Goal: Find contact information: Find contact information

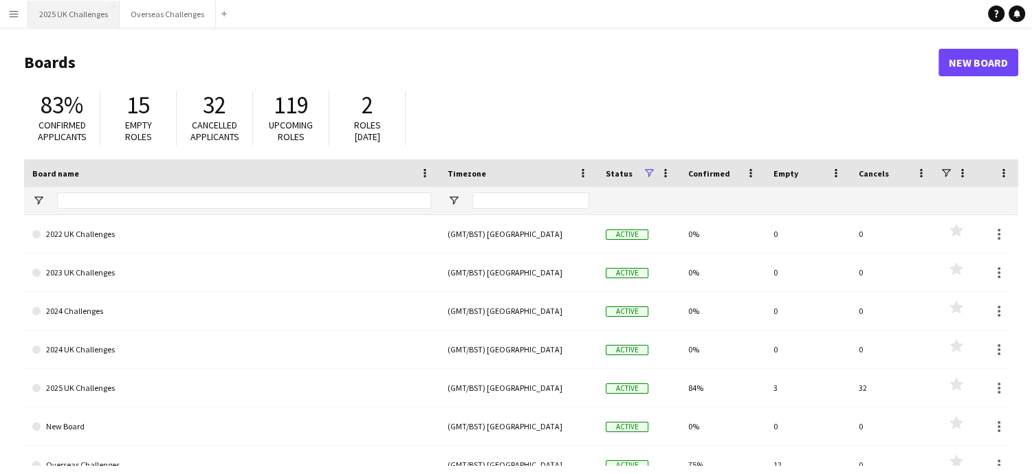
click at [58, 17] on button "2025 UK Challenges Close" at bounding box center [73, 14] width 91 height 27
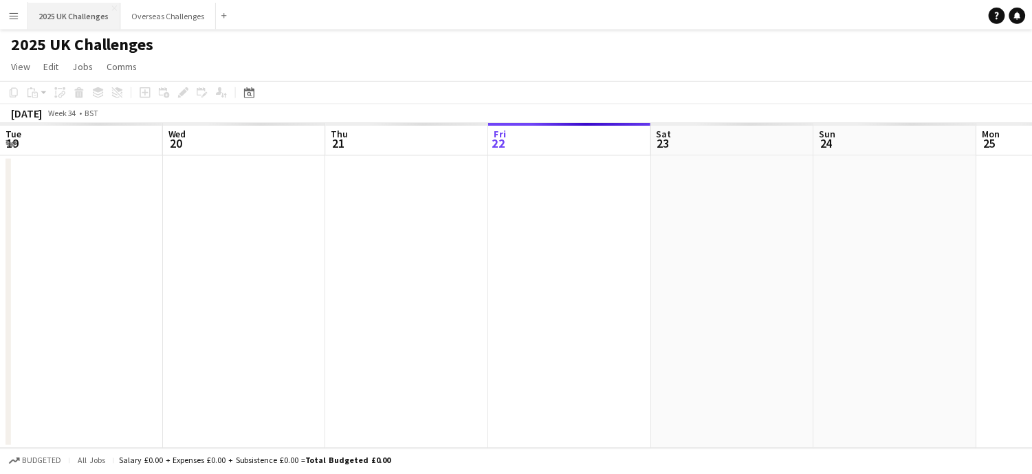
scroll to position [0, 329]
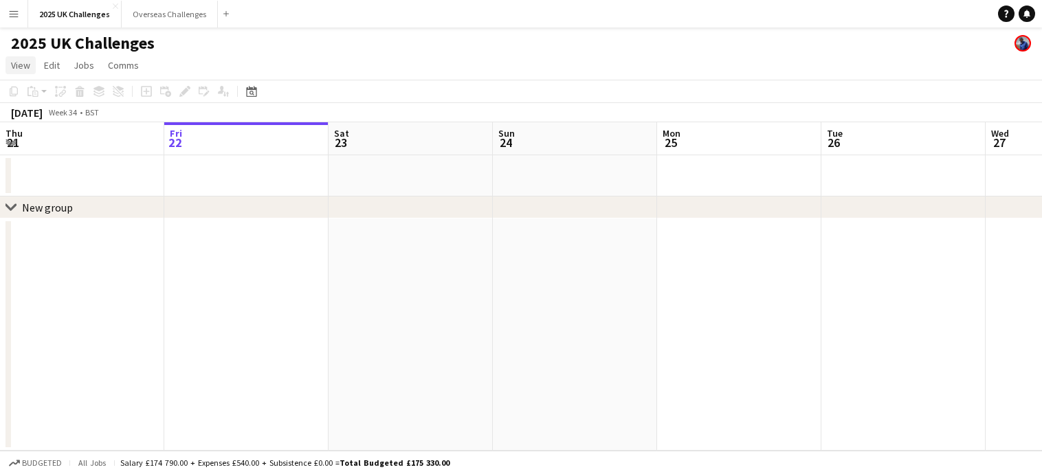
click at [23, 67] on span "View" at bounding box center [20, 65] width 19 height 12
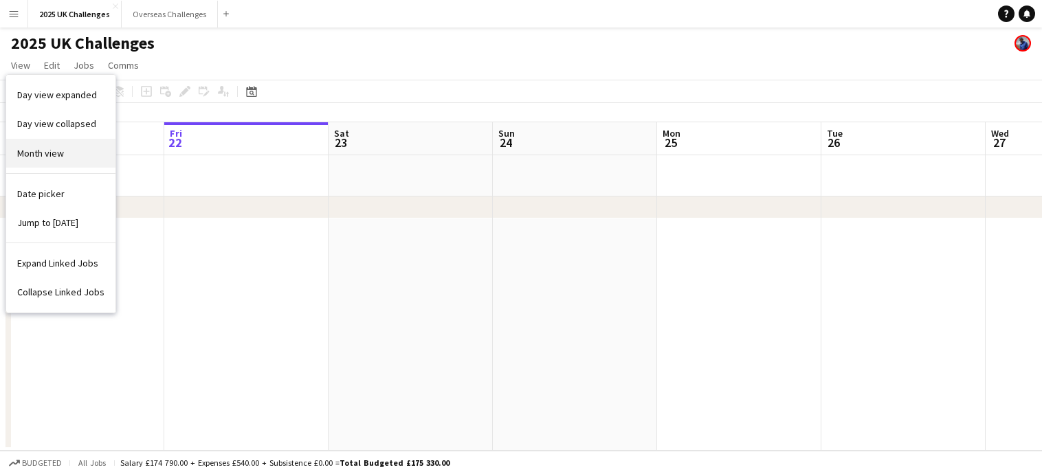
click at [30, 160] on link "Month view" at bounding box center [60, 153] width 109 height 29
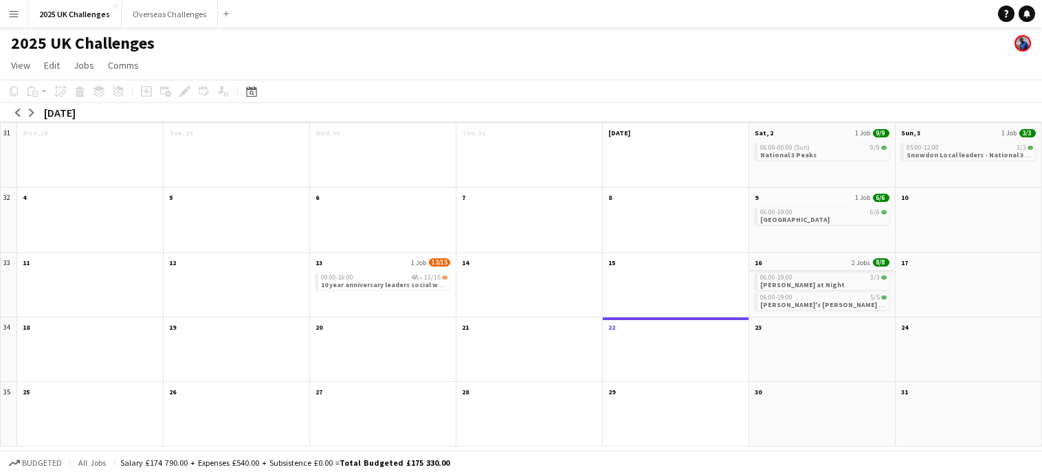
click at [855, 262] on span "2 Jobs" at bounding box center [861, 263] width 19 height 9
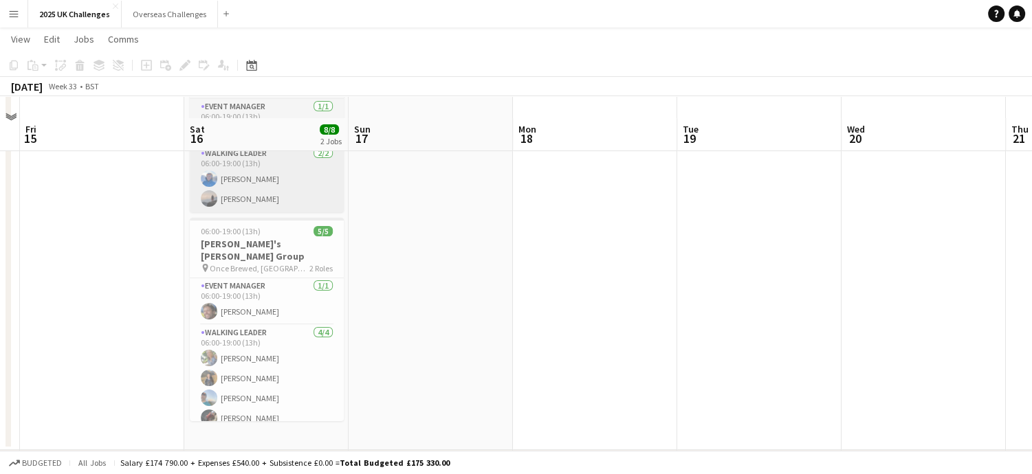
scroll to position [171, 0]
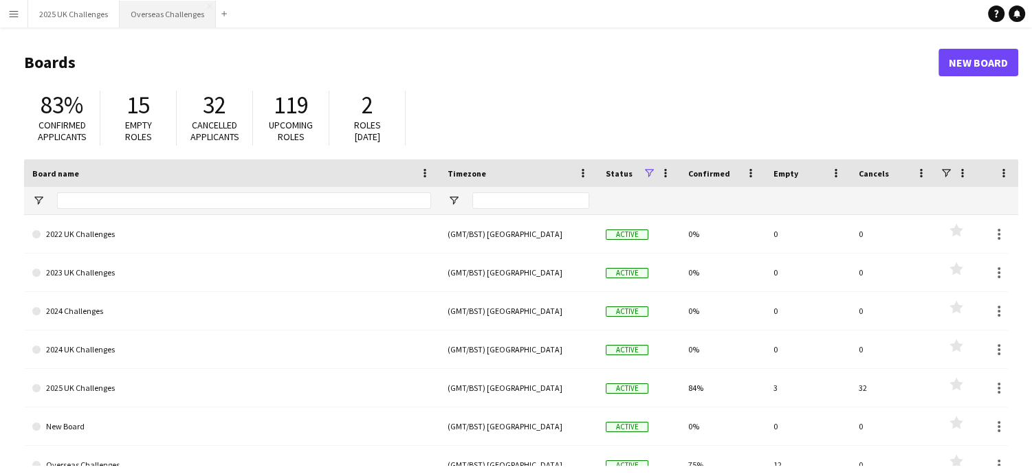
click at [175, 15] on button "Overseas Challenges Close" at bounding box center [168, 14] width 96 height 27
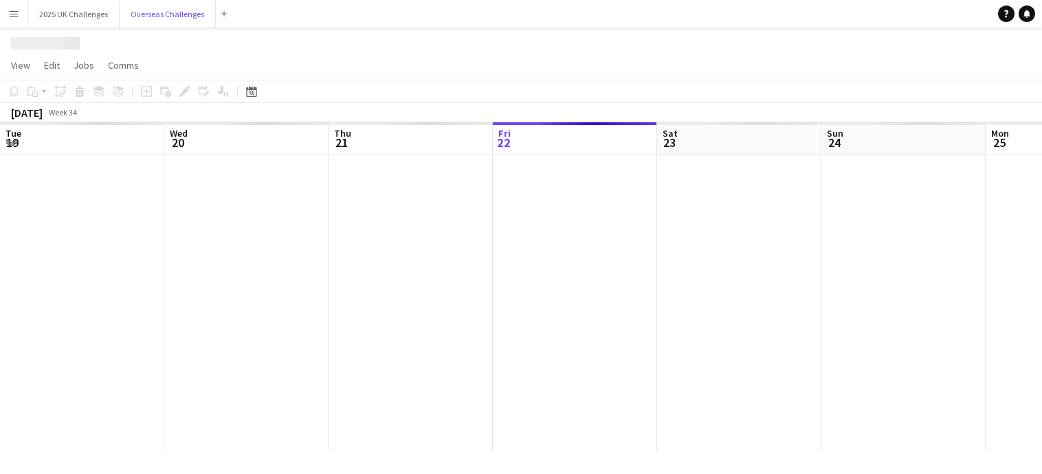
scroll to position [0, 329]
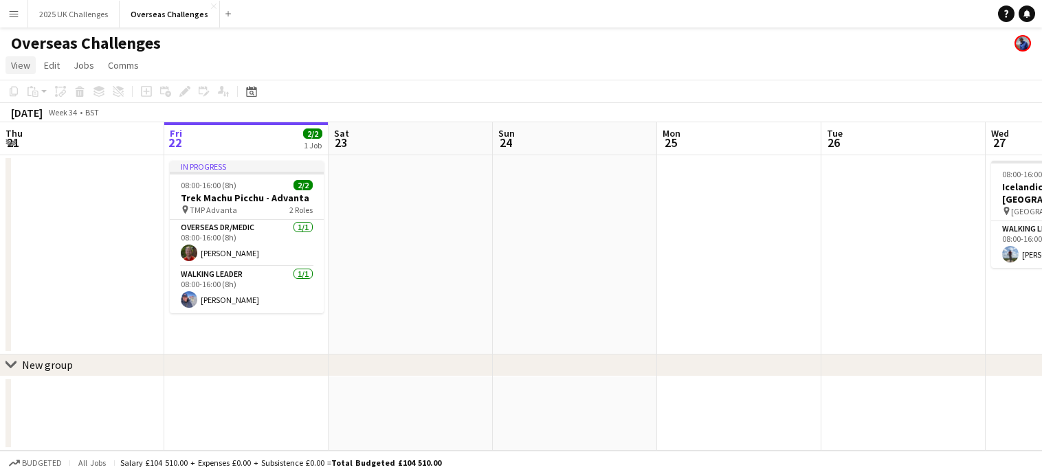
click at [26, 65] on span "View" at bounding box center [20, 65] width 19 height 12
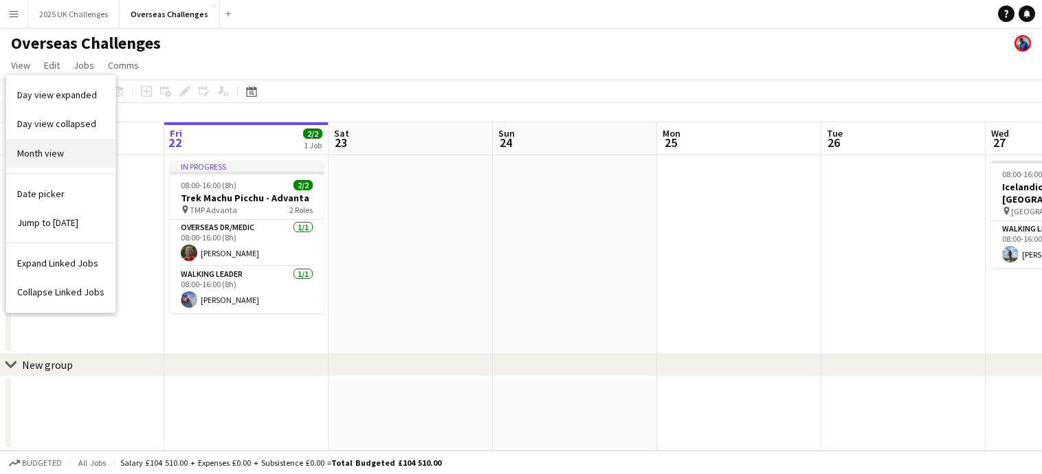
click at [52, 147] on span "Month view" at bounding box center [40, 153] width 47 height 12
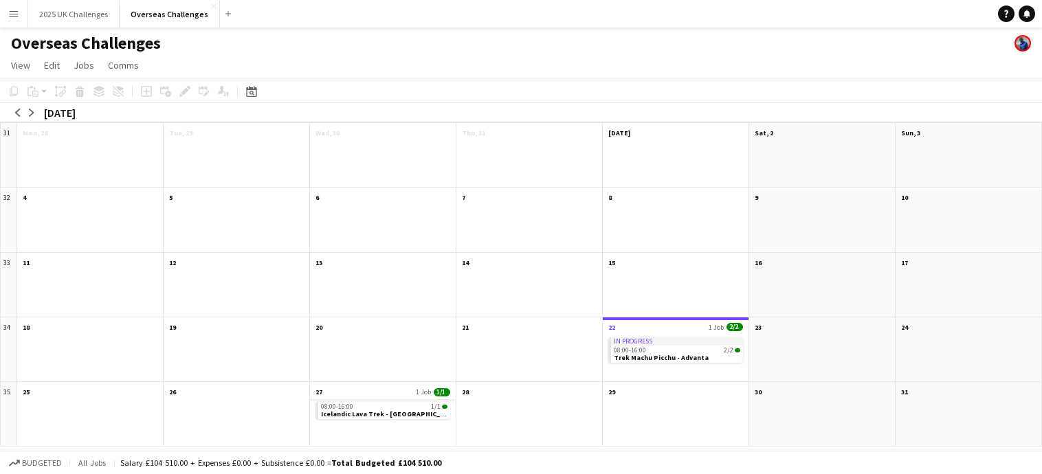
click at [363, 389] on app-month-view-date-header "27 1 Job 1/1" at bounding box center [383, 390] width 146 height 17
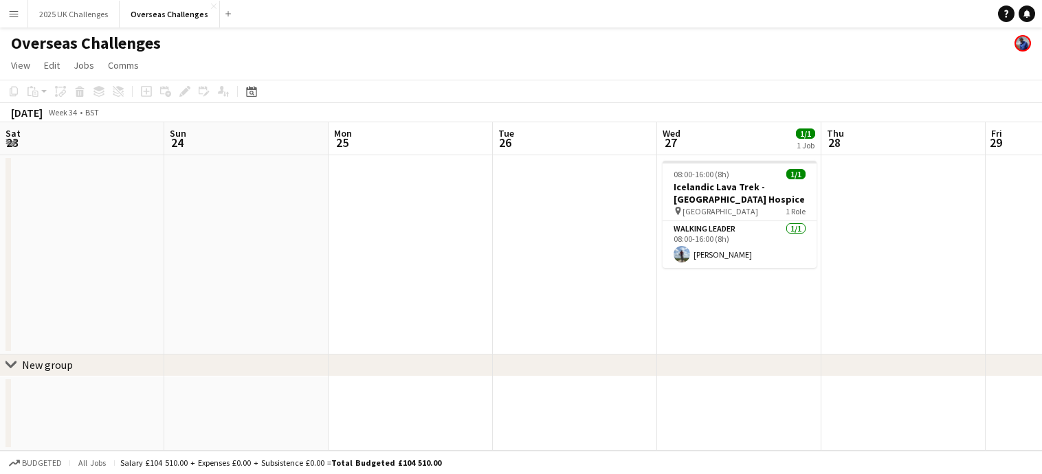
scroll to position [0, 473]
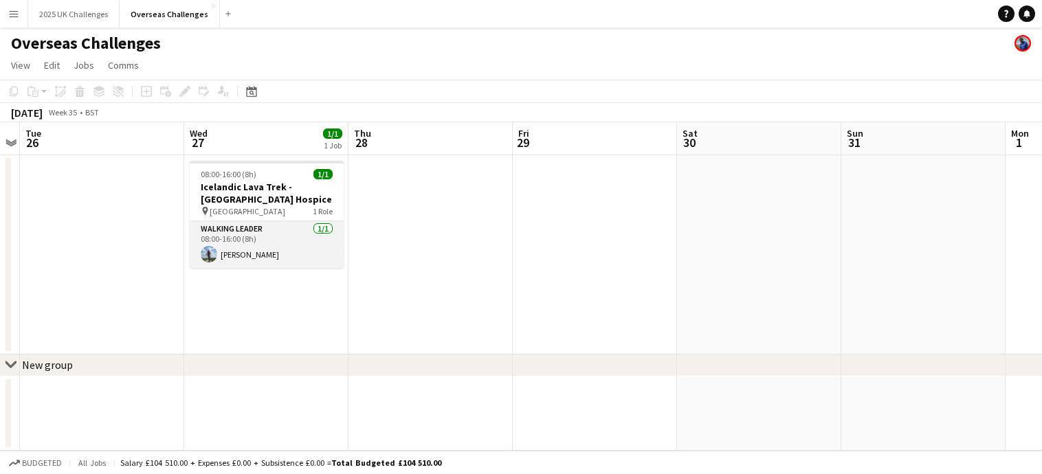
click at [275, 249] on app-card-role "Walking Leader 1/1 08:00-16:00 (8h) Colin Lovell" at bounding box center [267, 244] width 154 height 47
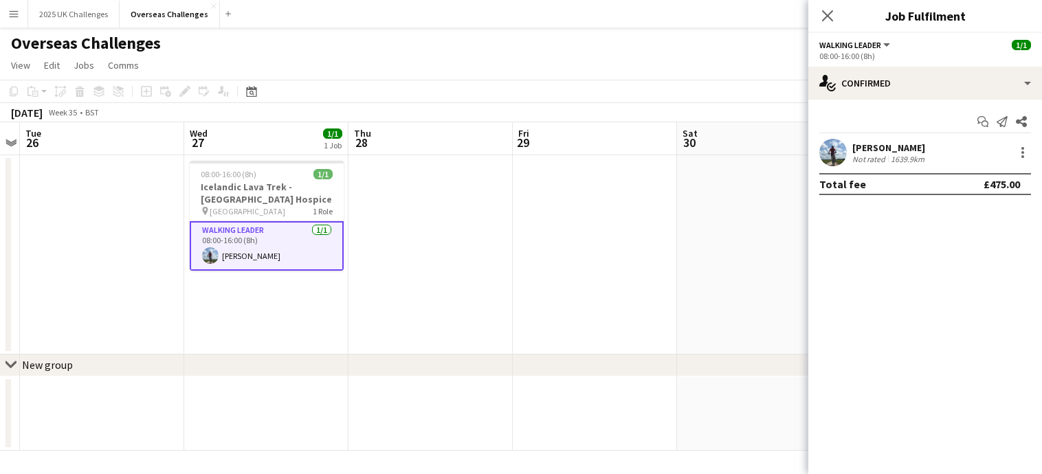
click at [876, 145] on div "Colin Lovell" at bounding box center [890, 148] width 75 height 12
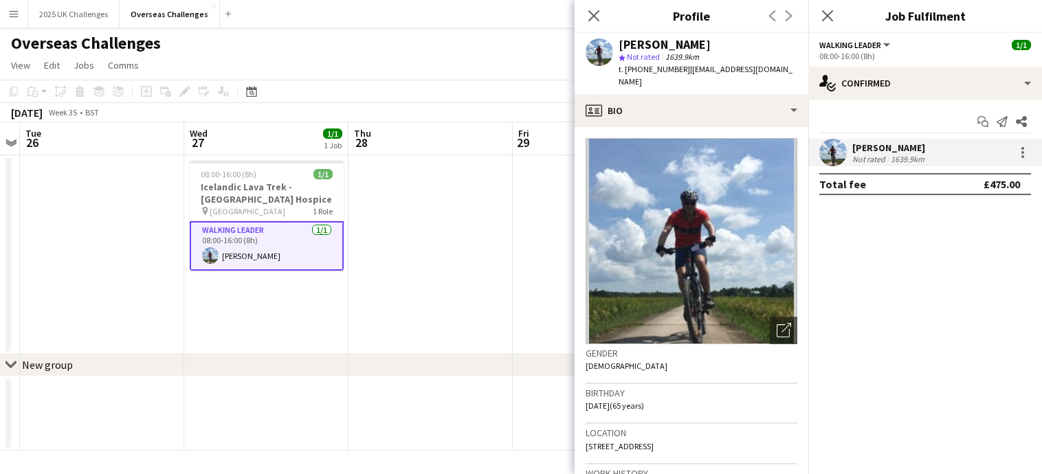
click at [719, 67] on span "| colinlovell1@hotmail.com" at bounding box center [706, 75] width 174 height 23
copy span "colinlovell1"
click at [775, 69] on div "Colin Lovell star Not rated 1639.9km t. +447713626292 | colinlovell1@hotmail.com" at bounding box center [692, 63] width 234 height 61
drag, startPoint x: 716, startPoint y: 69, endPoint x: 684, endPoint y: 71, distance: 31.7
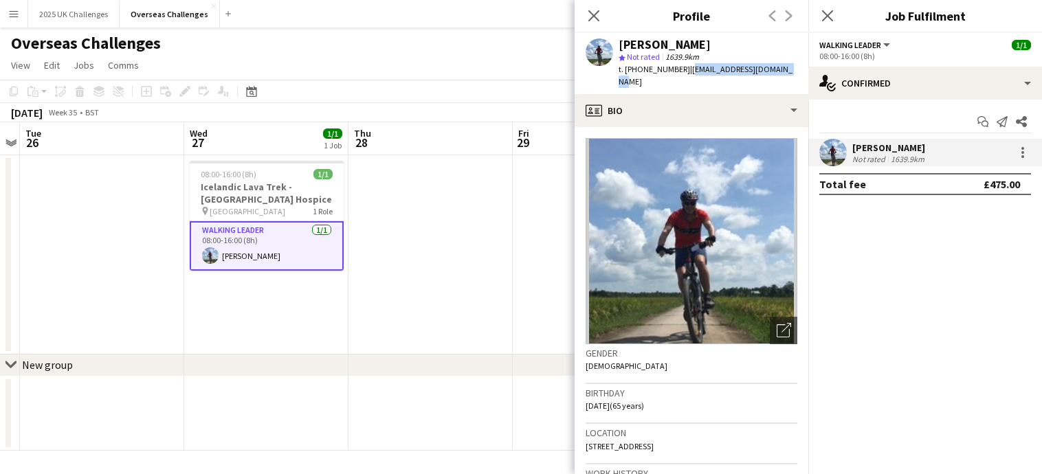
click at [684, 71] on div "Colin Lovell star Not rated 1639.9km t. +447713626292 | colinlovell1@hotmail.com" at bounding box center [692, 63] width 234 height 61
copy span "colinlovell1@hotmail.com"
click at [596, 17] on icon "Close pop-in" at bounding box center [593, 15] width 13 height 13
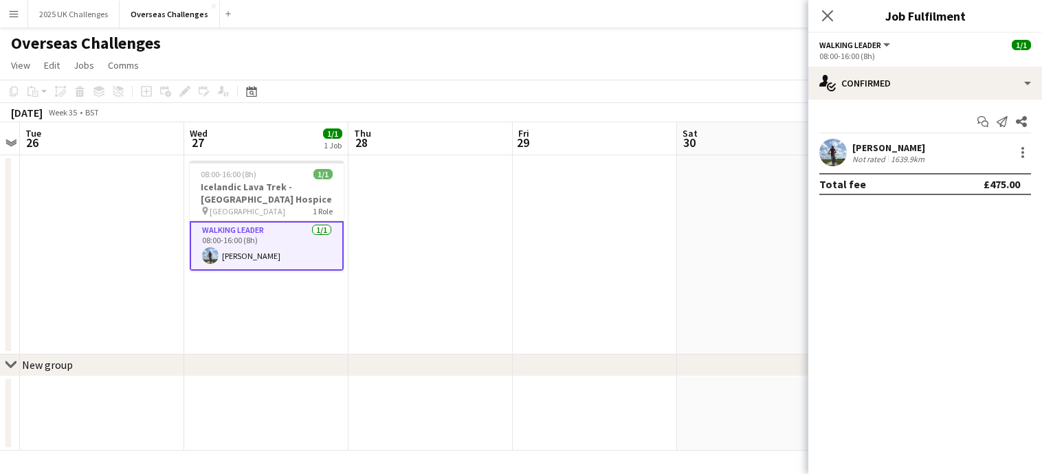
click at [217, 58] on app-page-menu "View Day view expanded Day view collapsed Month view Date picker Jump to today …" at bounding box center [521, 67] width 1042 height 26
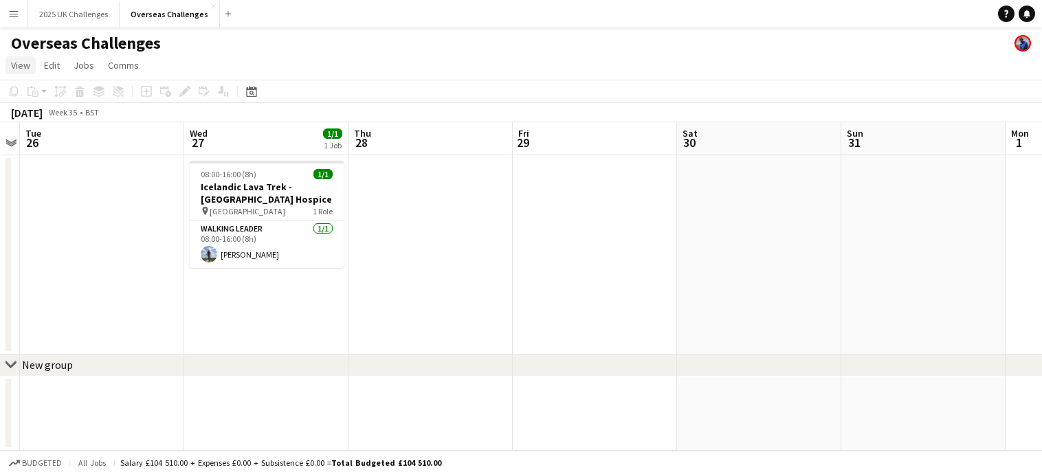
click at [21, 61] on span "View" at bounding box center [20, 65] width 19 height 12
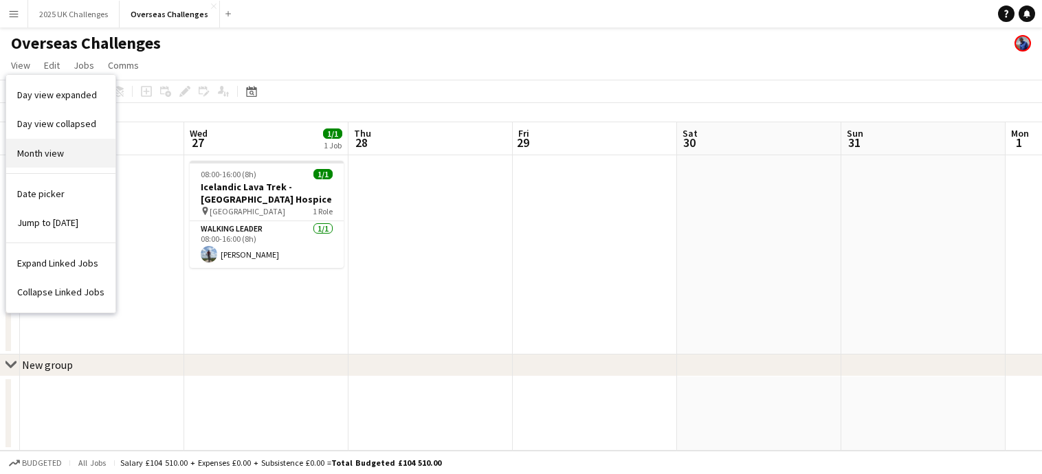
click at [58, 156] on span "Month view" at bounding box center [40, 153] width 47 height 12
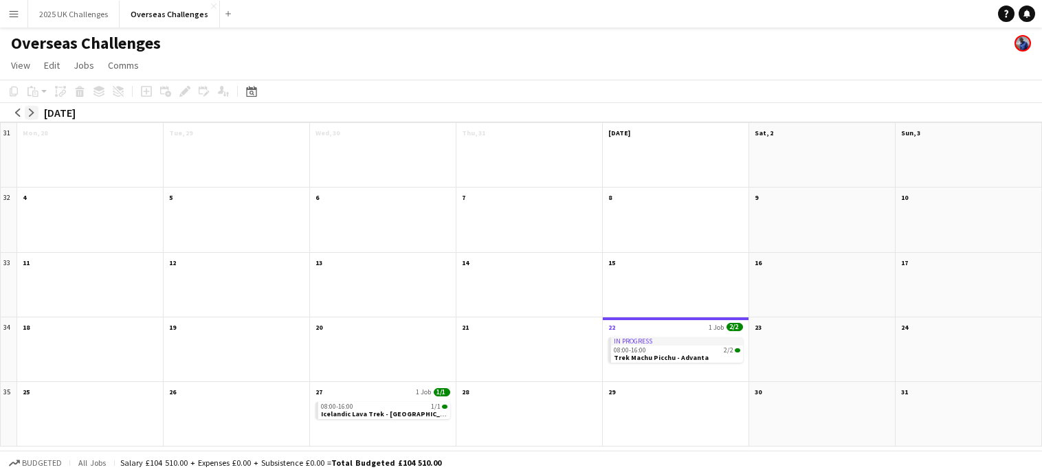
click at [32, 115] on app-icon "arrow-right" at bounding box center [32, 113] width 8 height 8
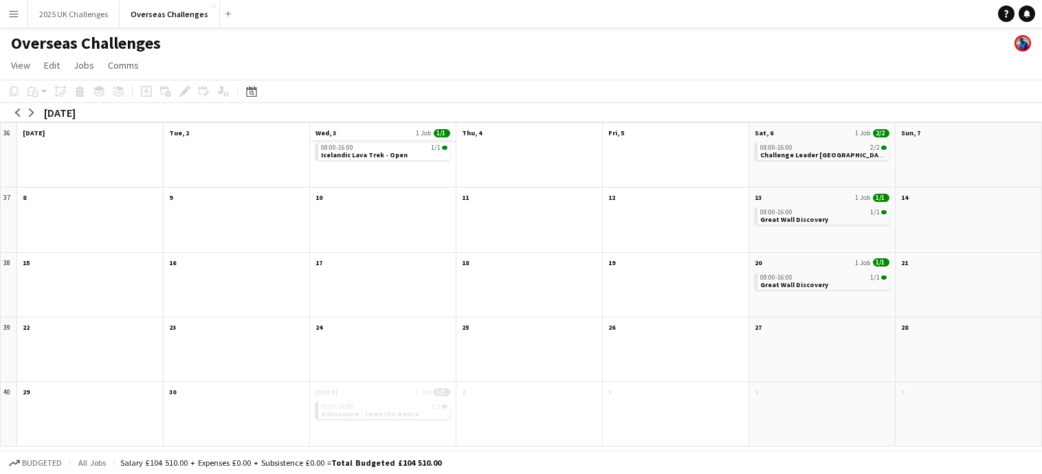
click at [379, 133] on app-month-view-date-header "Wed, 3 1 Job 1/1" at bounding box center [383, 131] width 146 height 17
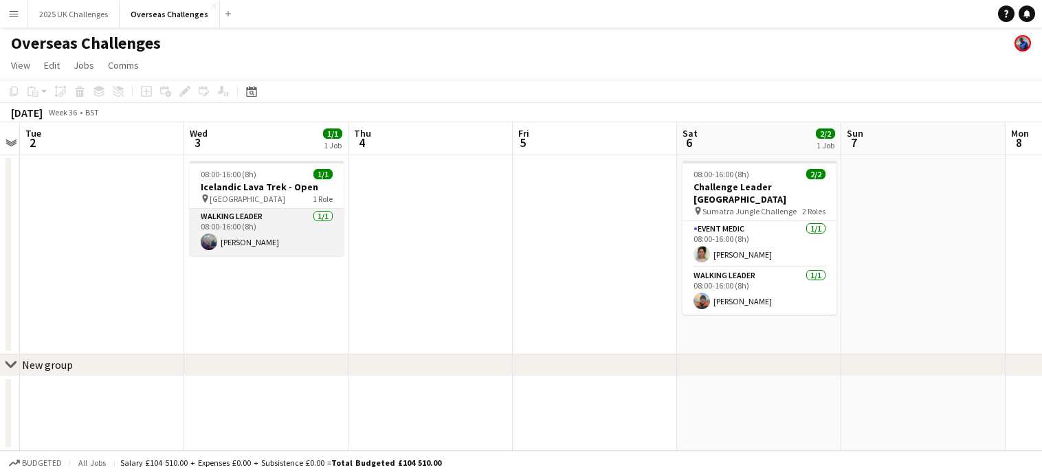
click at [254, 235] on app-card-role "Walking Leader 1/1 08:00-16:00 (8h) Cari Evans" at bounding box center [267, 232] width 154 height 47
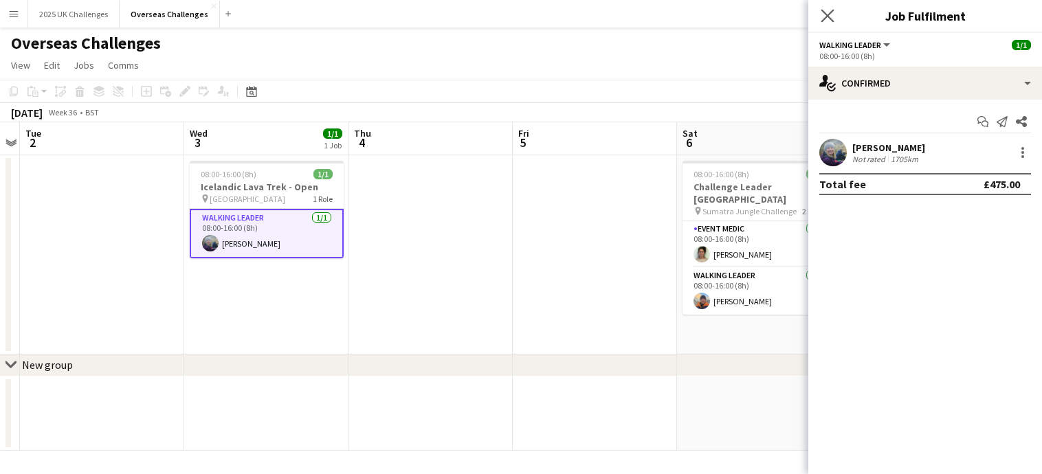
click at [819, 14] on app-icon "Close pop-in" at bounding box center [828, 16] width 20 height 20
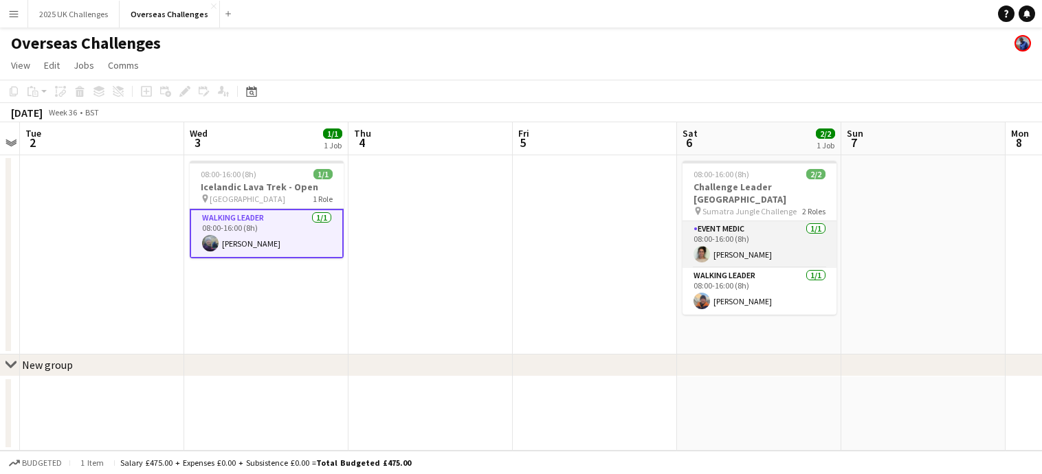
click at [772, 221] on app-card-role "Event Medic 1/1 08:00-16:00 (8h) Sophia Boloorsaz-Mashadi" at bounding box center [760, 244] width 154 height 47
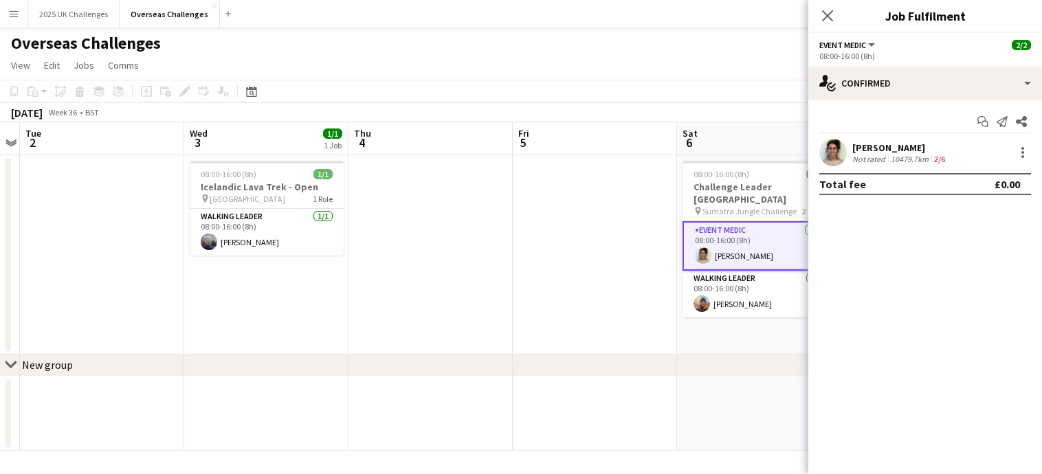
click at [913, 157] on div "10479.7km" at bounding box center [909, 159] width 43 height 10
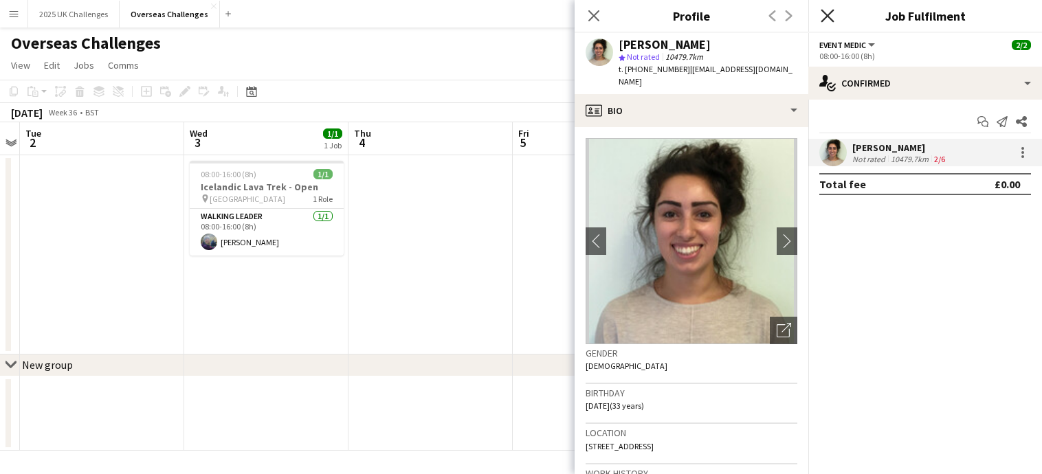
click at [831, 18] on icon "Close pop-in" at bounding box center [827, 15] width 13 height 13
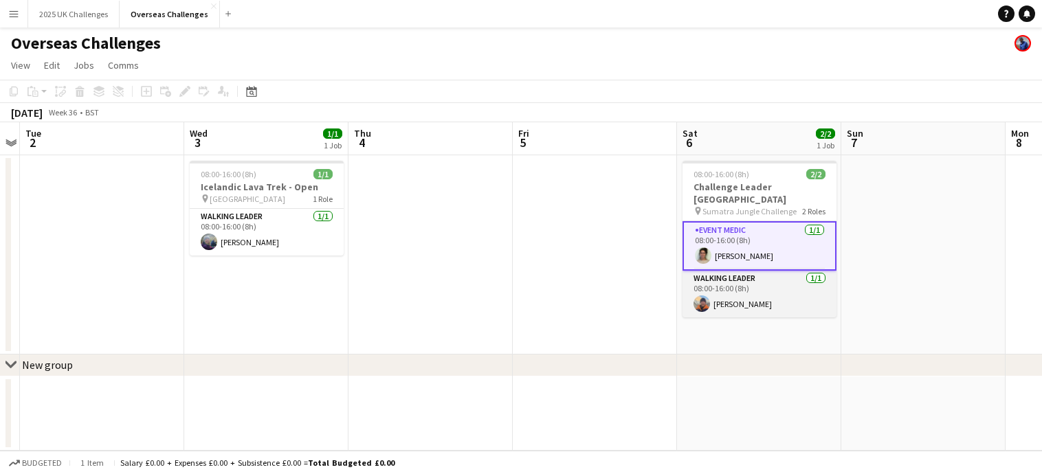
click at [715, 272] on app-card-role "Walking Leader 1/1 08:00-16:00 (8h) Dan Callan" at bounding box center [760, 294] width 154 height 47
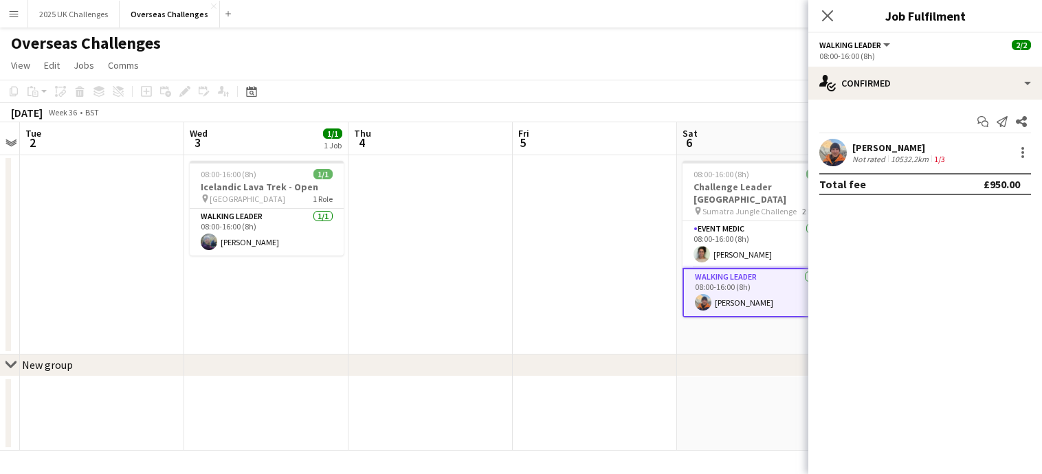
click at [916, 149] on div "Dan Callan" at bounding box center [901, 148] width 96 height 12
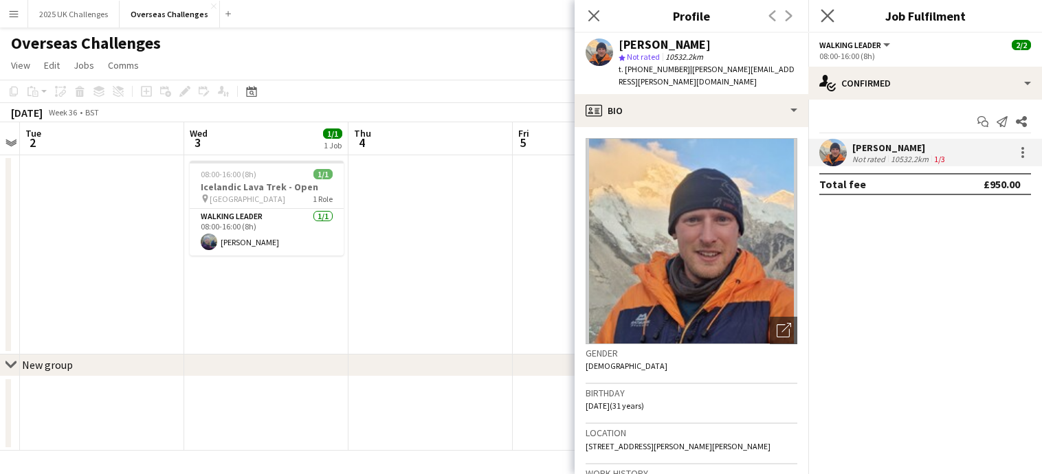
click at [833, 23] on app-icon "Close pop-in" at bounding box center [828, 16] width 20 height 20
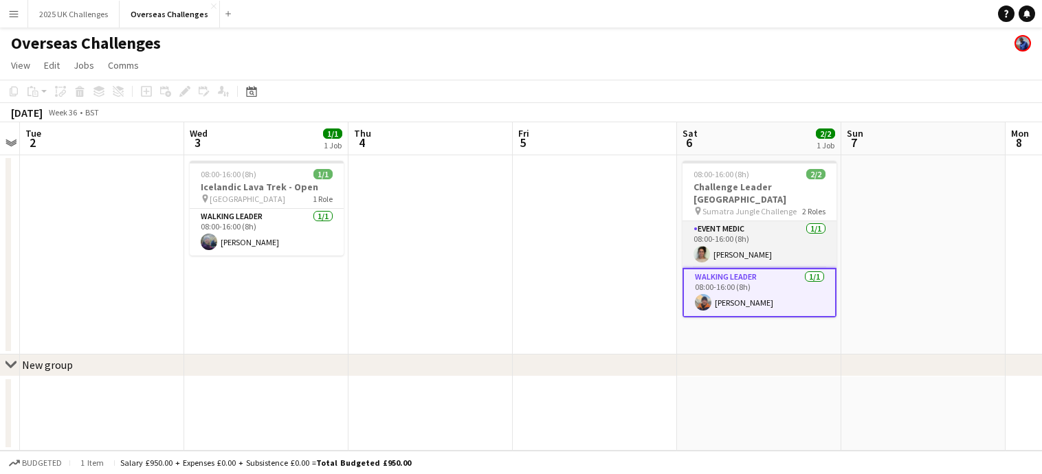
click at [750, 234] on app-card-role "Event Medic 1/1 08:00-16:00 (8h) Sophia Boloorsaz-Mashadi" at bounding box center [760, 244] width 154 height 47
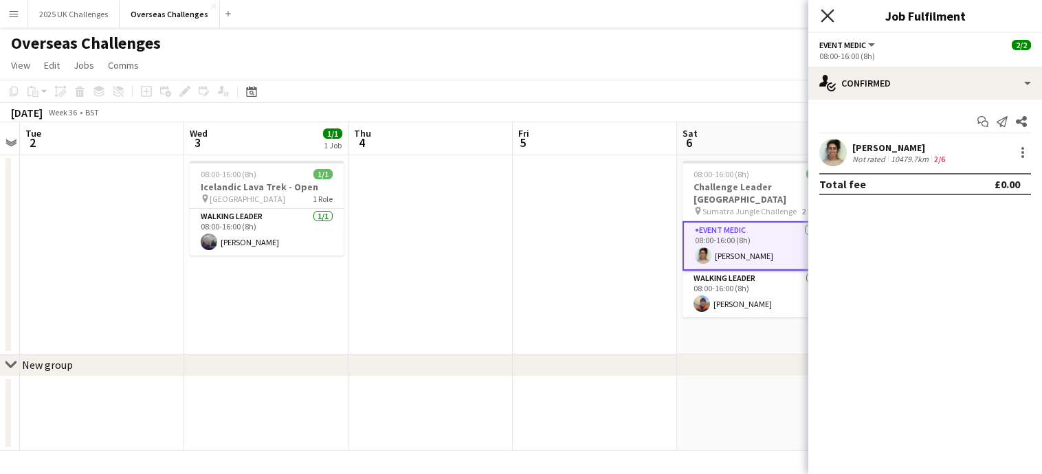
click at [831, 21] on icon "Close pop-in" at bounding box center [827, 15] width 13 height 13
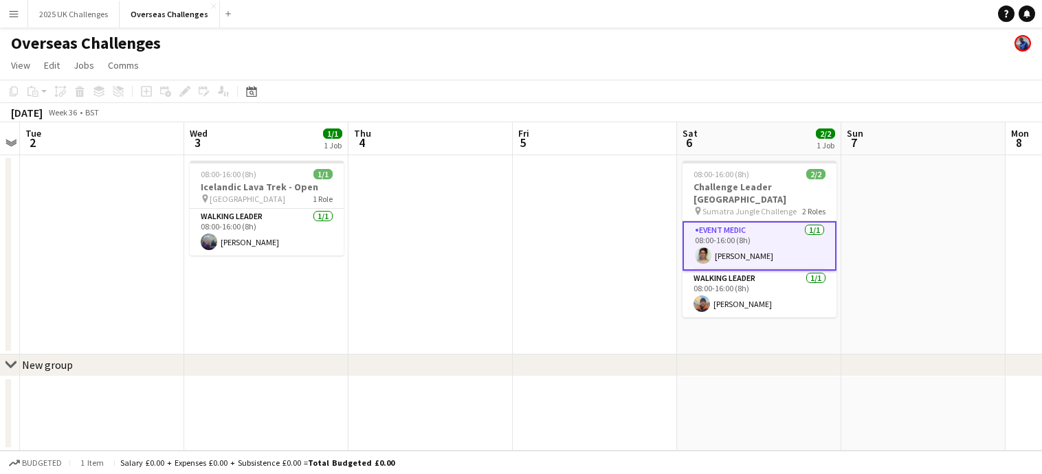
click at [264, 138] on app-board-header-date "Wed 3 1/1 1 Job" at bounding box center [266, 138] width 164 height 33
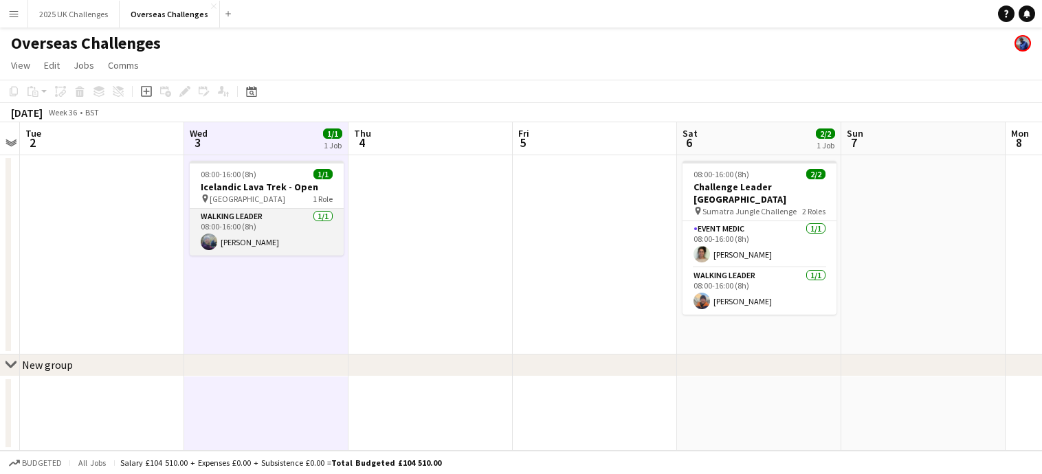
click at [261, 221] on app-card-role "Walking Leader 1/1 08:00-16:00 (8h) Cari Evans" at bounding box center [267, 232] width 154 height 47
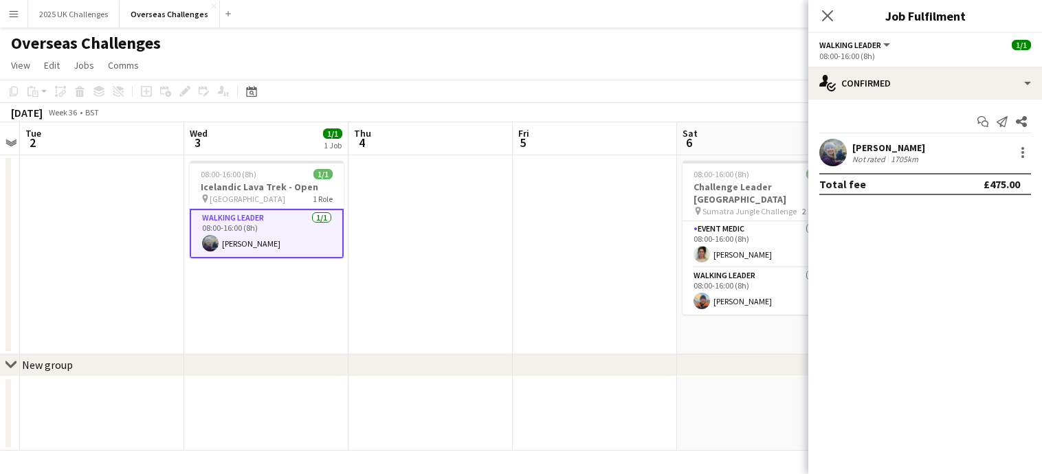
click at [871, 152] on div "Cari Evans" at bounding box center [889, 148] width 73 height 12
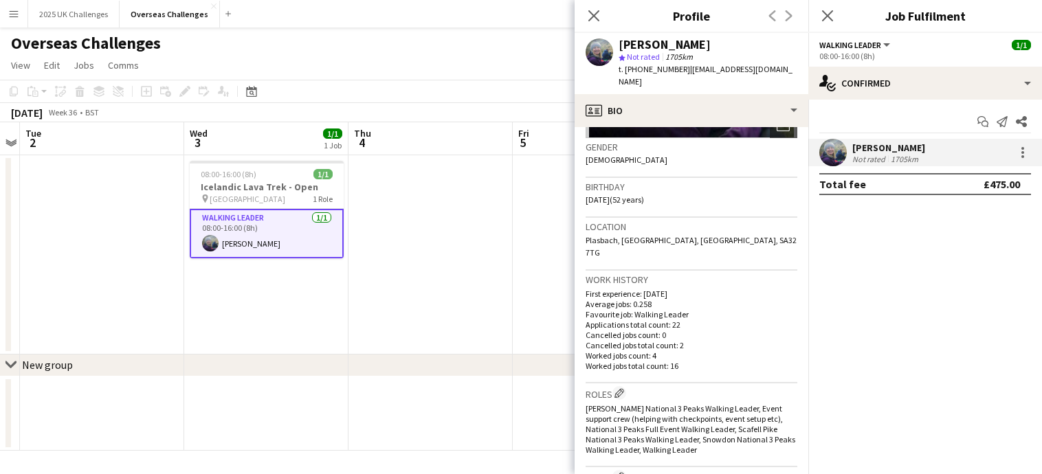
scroll to position [0, 0]
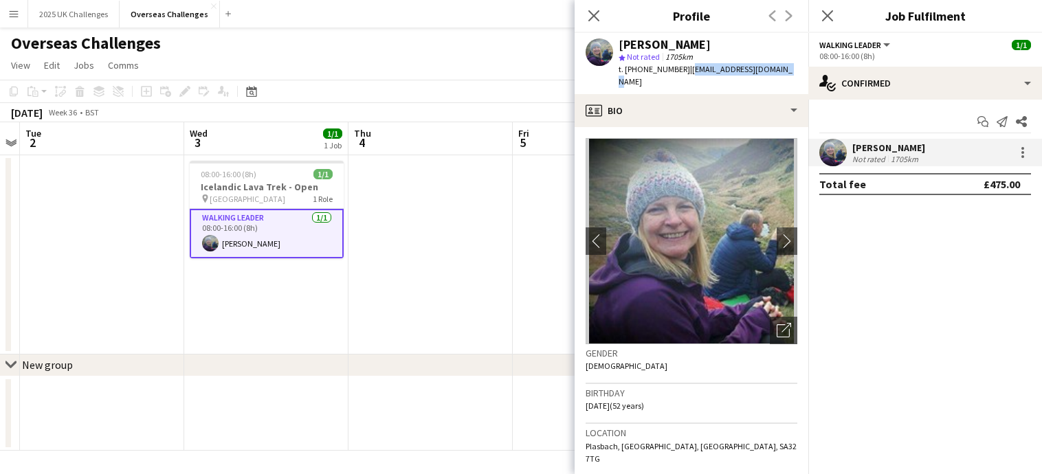
drag, startPoint x: 688, startPoint y: 69, endPoint x: 786, endPoint y: 72, distance: 98.4
click at [786, 72] on div "Cari Evans star Not rated 1705km t. +4407577979062 | carievans67@yahoo.co.uk" at bounding box center [692, 63] width 234 height 61
copy span "carievans67@yahoo.co.uk"
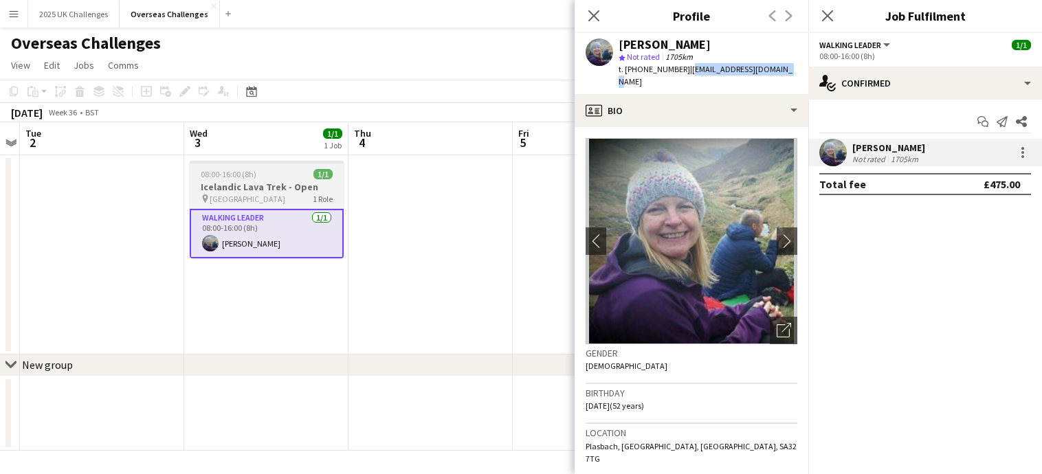
drag, startPoint x: 410, startPoint y: 253, endPoint x: 265, endPoint y: 208, distance: 151.4
click at [402, 252] on app-calendar-viewport "Sat 30 Sun 31 Mon 1 Tue 2 Wed 3 1/1 1 Job Thu 4 Fri 5 Sat 6 2/2 1 Job Sun 7 Mon…" at bounding box center [521, 286] width 1042 height 329
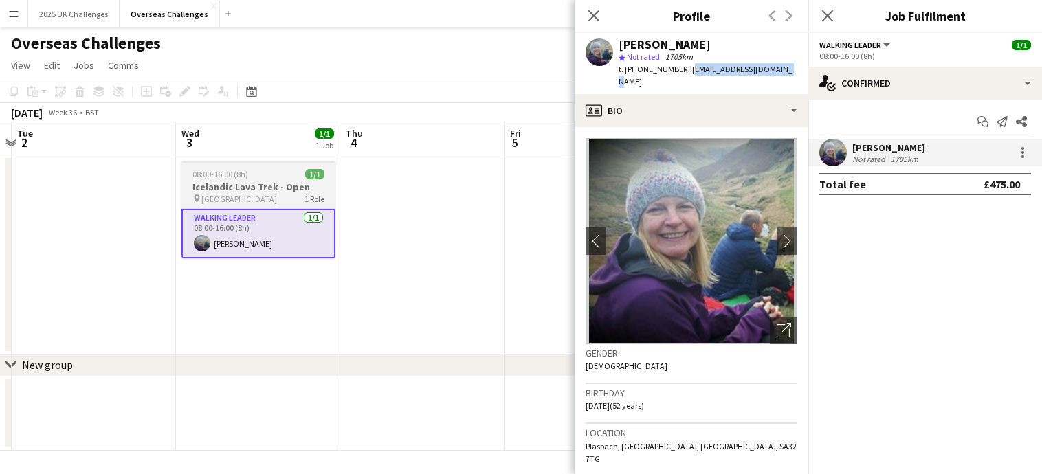
click at [263, 182] on h3 "Icelandic Lava Trek - Open" at bounding box center [259, 187] width 154 height 12
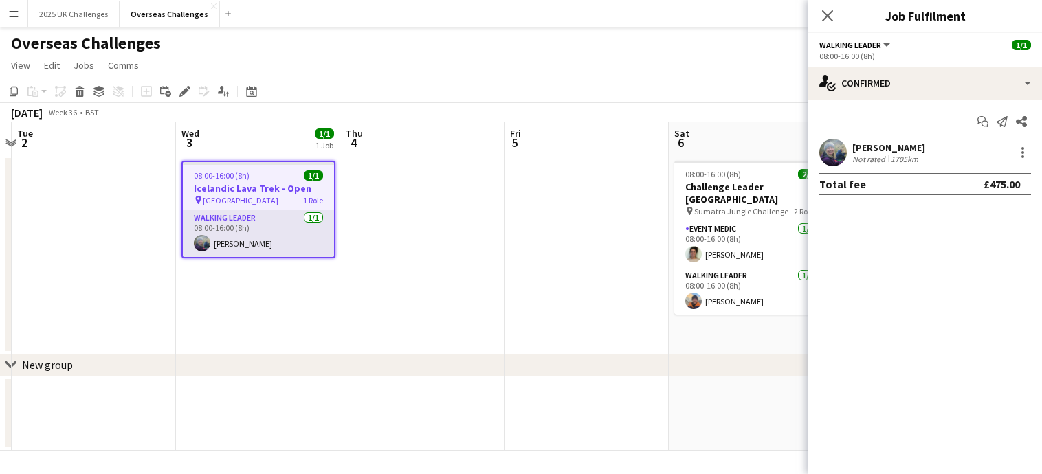
click at [261, 232] on app-card-role "Walking Leader 1/1 08:00-16:00 (8h) Cari Evans" at bounding box center [258, 233] width 151 height 47
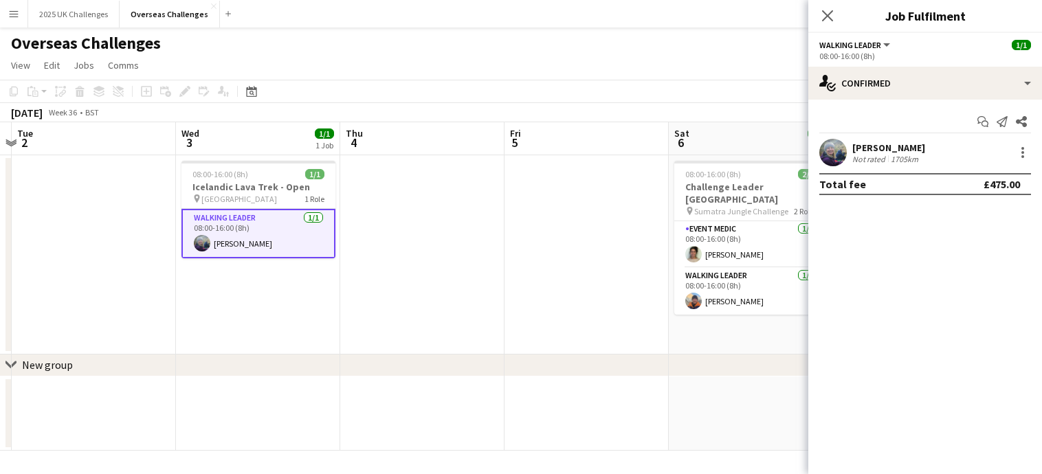
click at [902, 155] on div "1705km" at bounding box center [904, 159] width 33 height 10
